Goal: Book appointment/travel/reservation

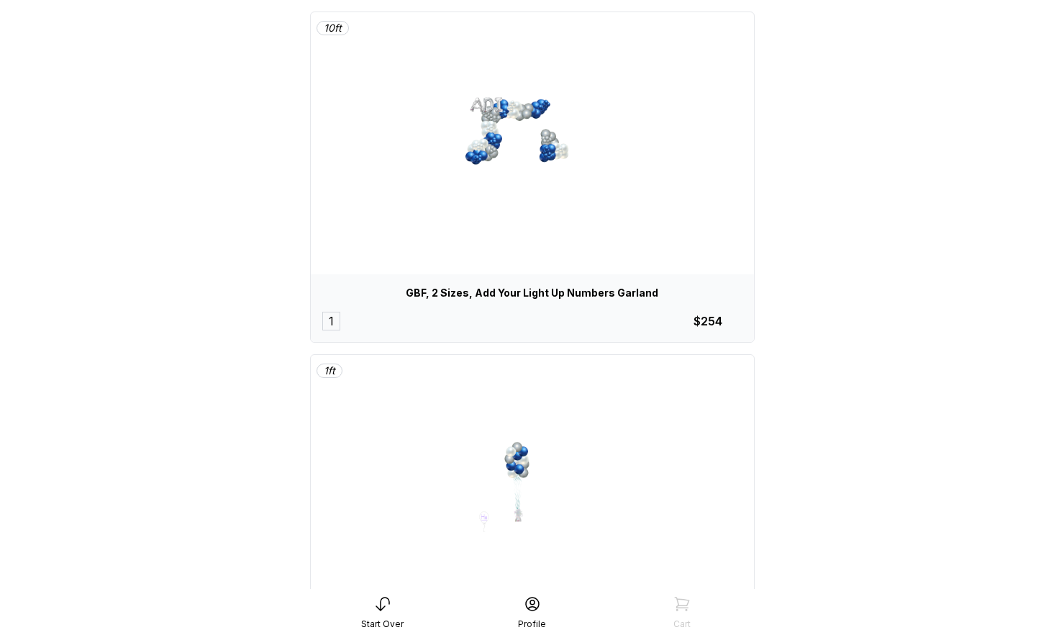
scroll to position [85, 0]
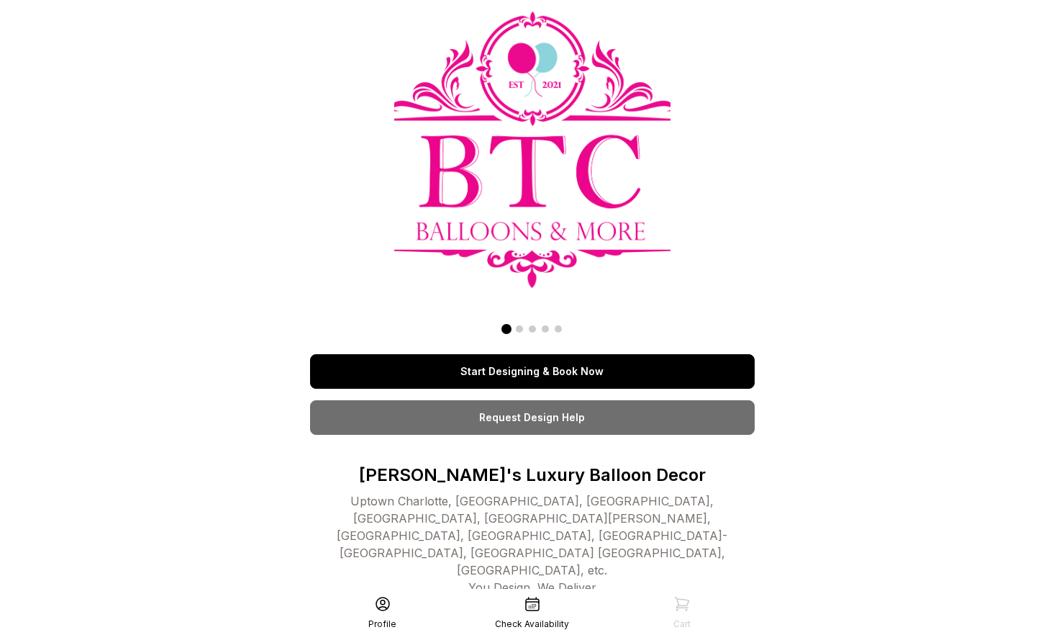
click at [583, 375] on link "Start Designing & Book Now" at bounding box center [532, 371] width 445 height 35
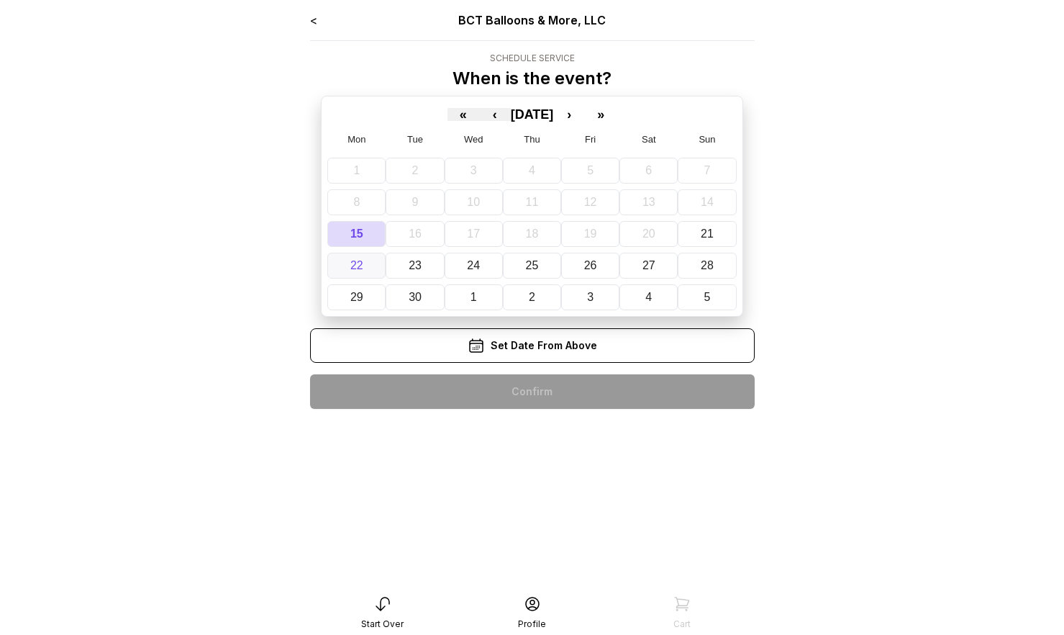
click at [370, 264] on button "22" at bounding box center [356, 266] width 58 height 26
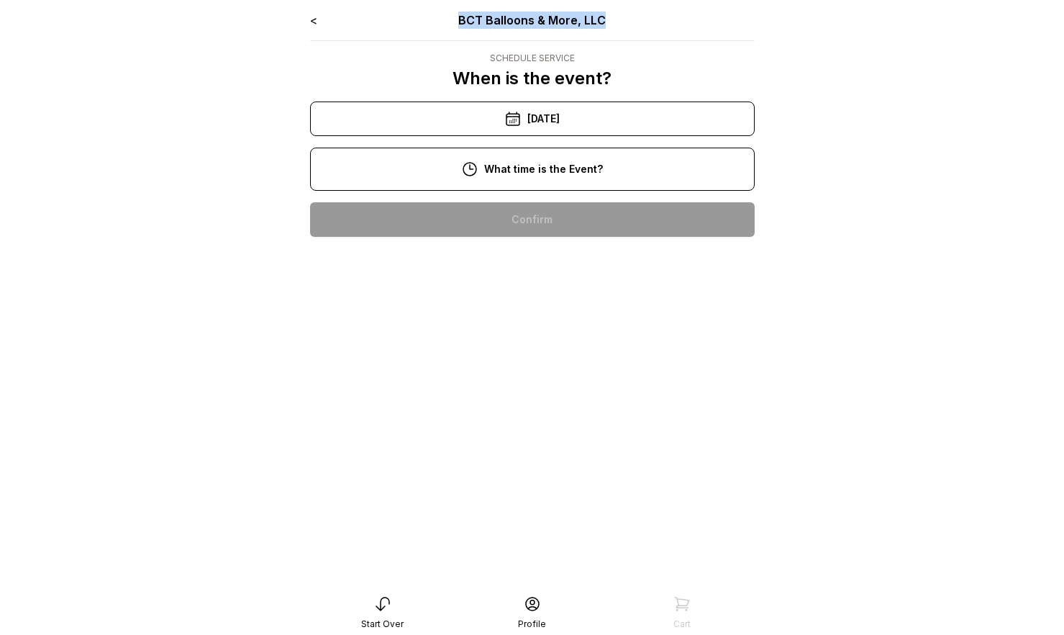
drag, startPoint x: 461, startPoint y: 18, endPoint x: 635, endPoint y: 26, distance: 173.6
click at [635, 26] on div "BCT Balloons & More, LLC" at bounding box center [532, 20] width 267 height 17
click at [557, 55] on div "Schedule Service" at bounding box center [532, 59] width 159 height 12
drag, startPoint x: 622, startPoint y: 20, endPoint x: 451, endPoint y: 17, distance: 170.5
click at [451, 17] on div "BCT Balloons & More, LLC" at bounding box center [532, 20] width 267 height 17
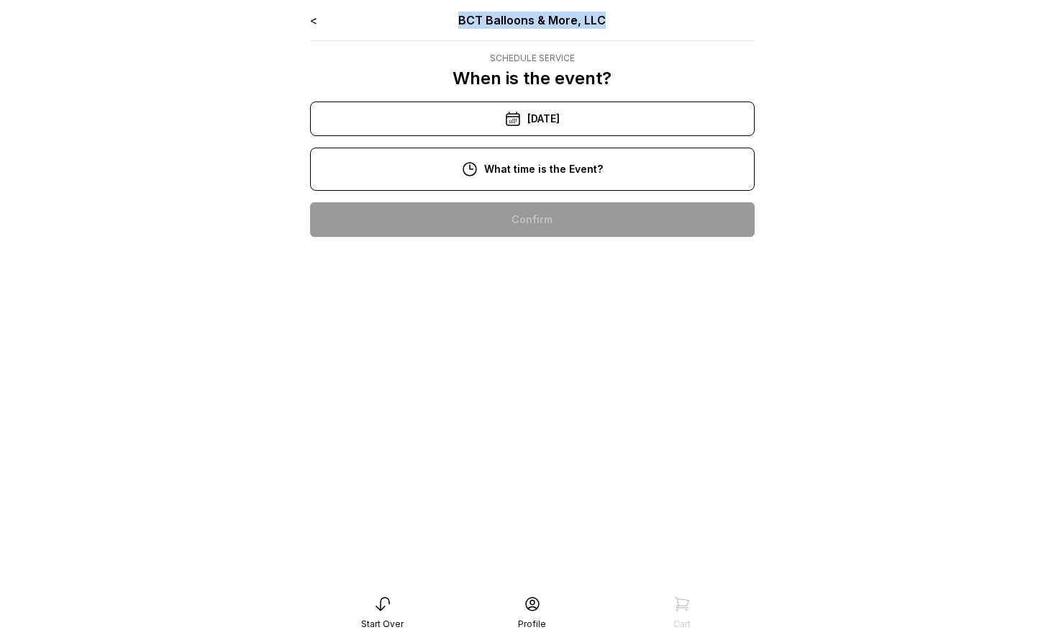
click at [476, 22] on div "BCT Balloons & More, LLC" at bounding box center [532, 20] width 267 height 17
drag, startPoint x: 483, startPoint y: 19, endPoint x: 456, endPoint y: 19, distance: 27.3
click at [456, 19] on div "BCT Balloons & More, LLC" at bounding box center [532, 20] width 267 height 17
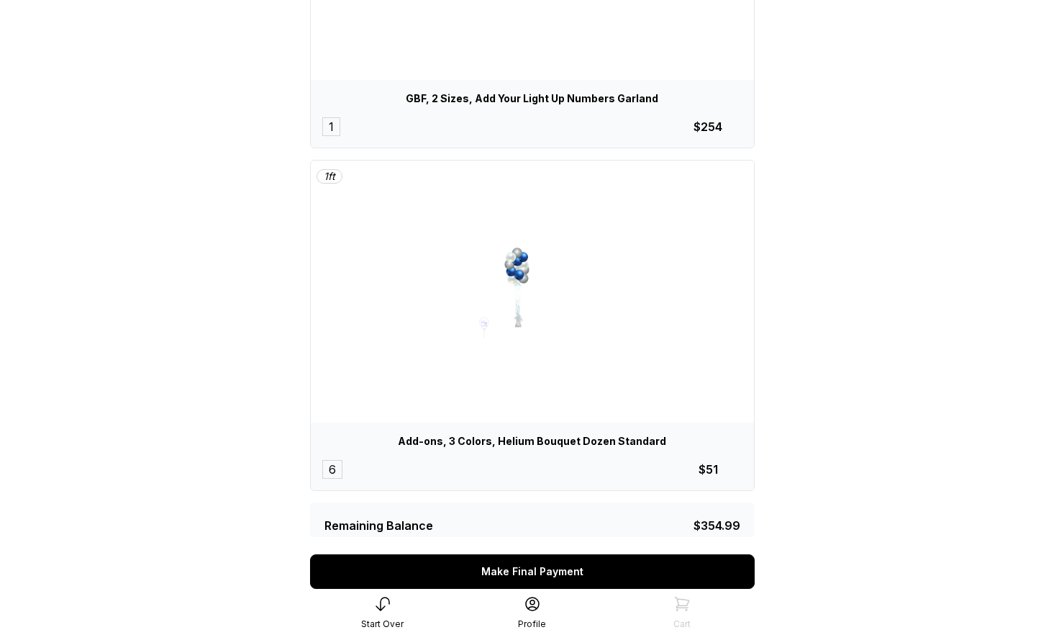
scroll to position [379, 0]
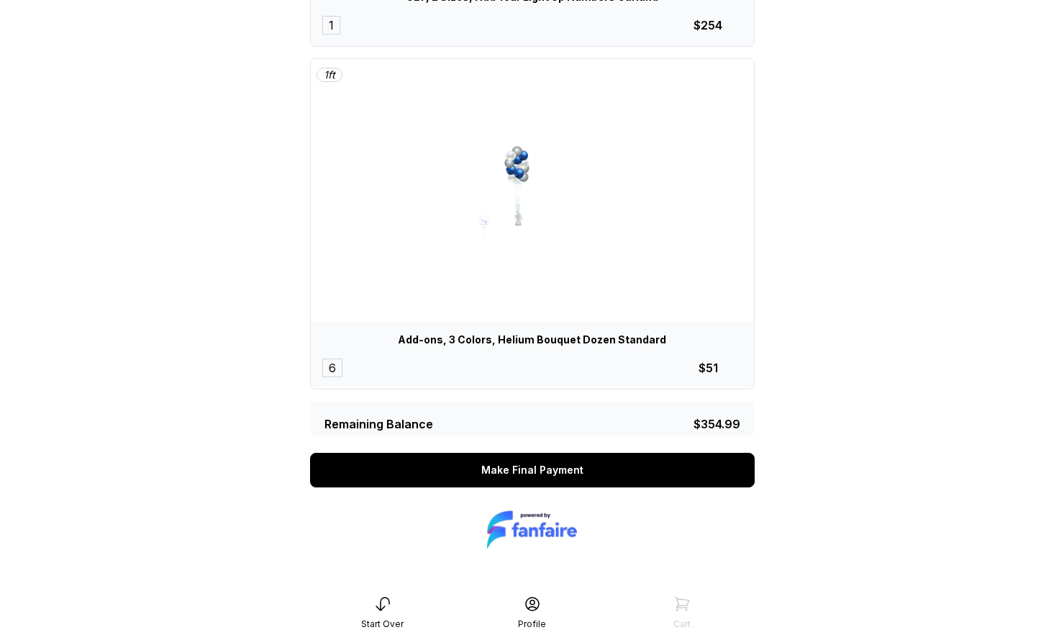
click at [380, 615] on div "Start Over" at bounding box center [383, 612] width 150 height 35
